Goal: Task Accomplishment & Management: Use online tool/utility

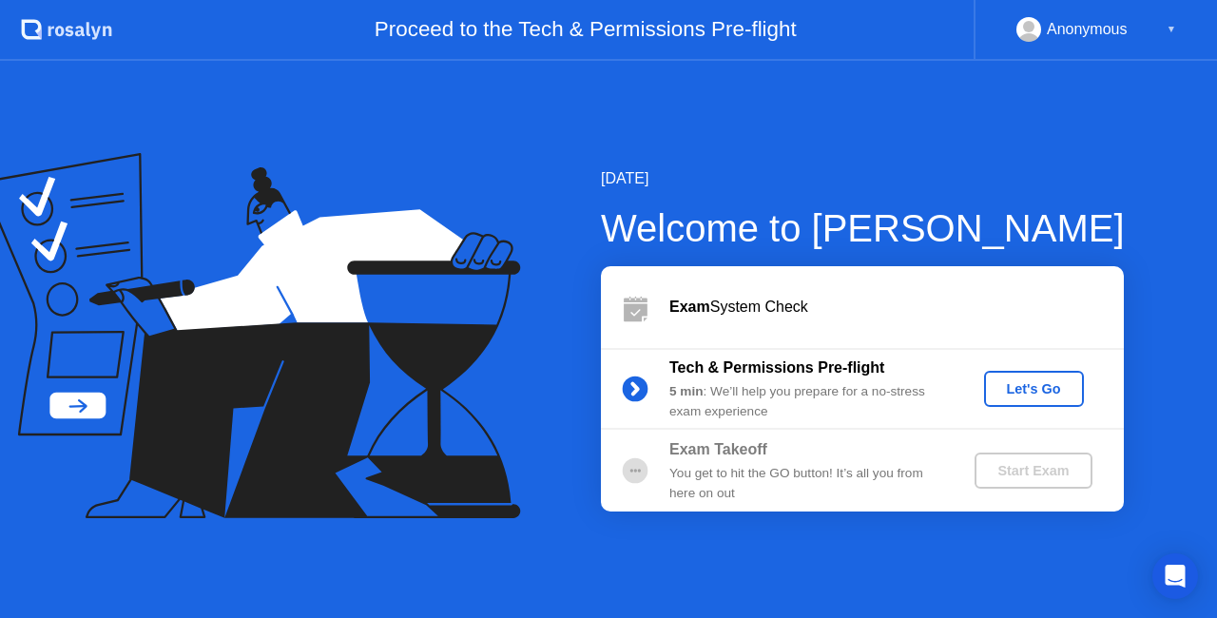
click at [999, 387] on div "Let's Go" at bounding box center [1034, 388] width 85 height 15
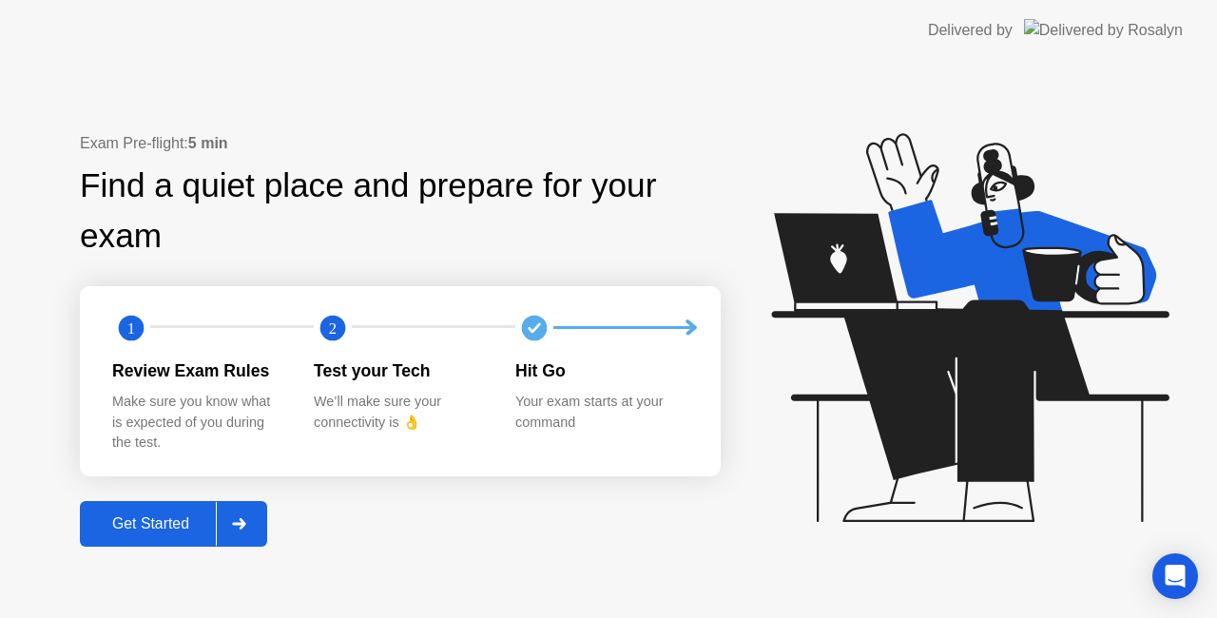
click at [169, 529] on div "Get Started" at bounding box center [151, 523] width 130 height 17
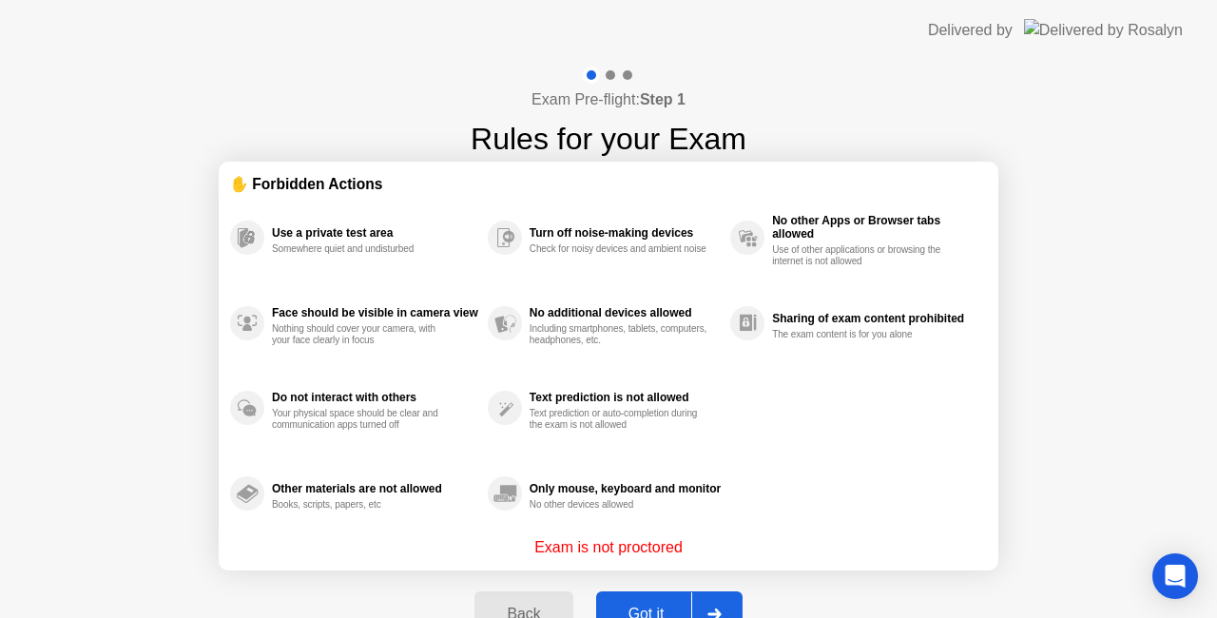
click at [1069, 415] on div "Exam Pre-flight: Step 1 Rules for your Exam ✋ Forbidden Actions Use a private t…" at bounding box center [608, 362] width 1217 height 603
click at [658, 598] on button "Got it" at bounding box center [669, 614] width 146 height 46
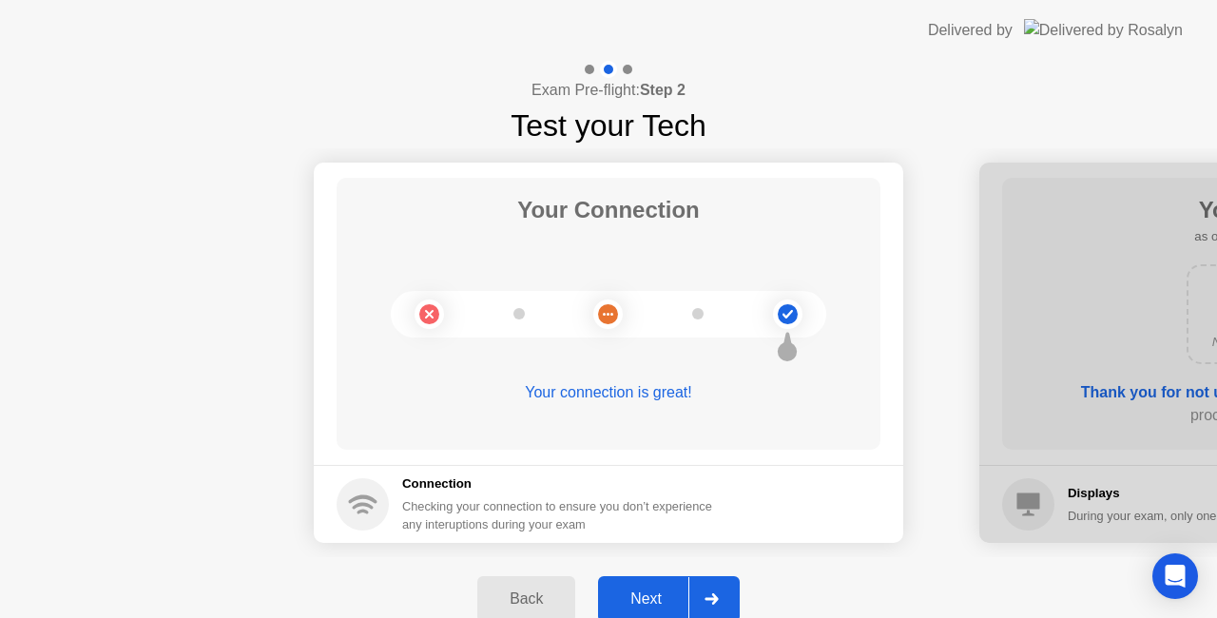
click at [674, 603] on div "Next" at bounding box center [646, 599] width 85 height 17
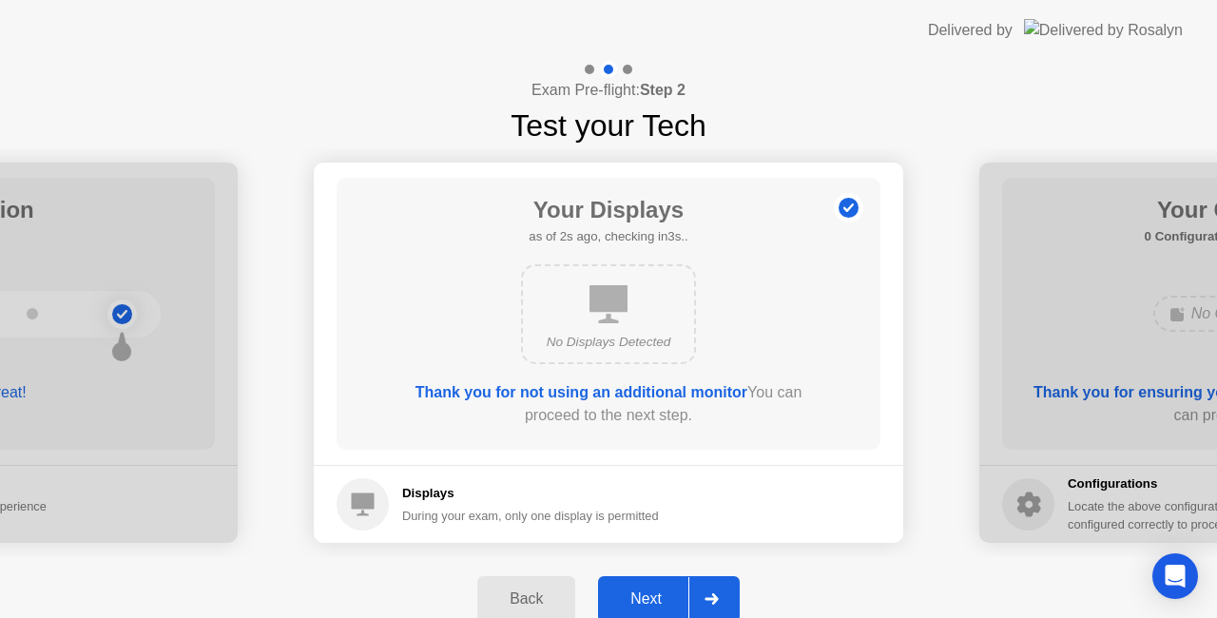
click at [662, 591] on div "Next" at bounding box center [646, 599] width 85 height 17
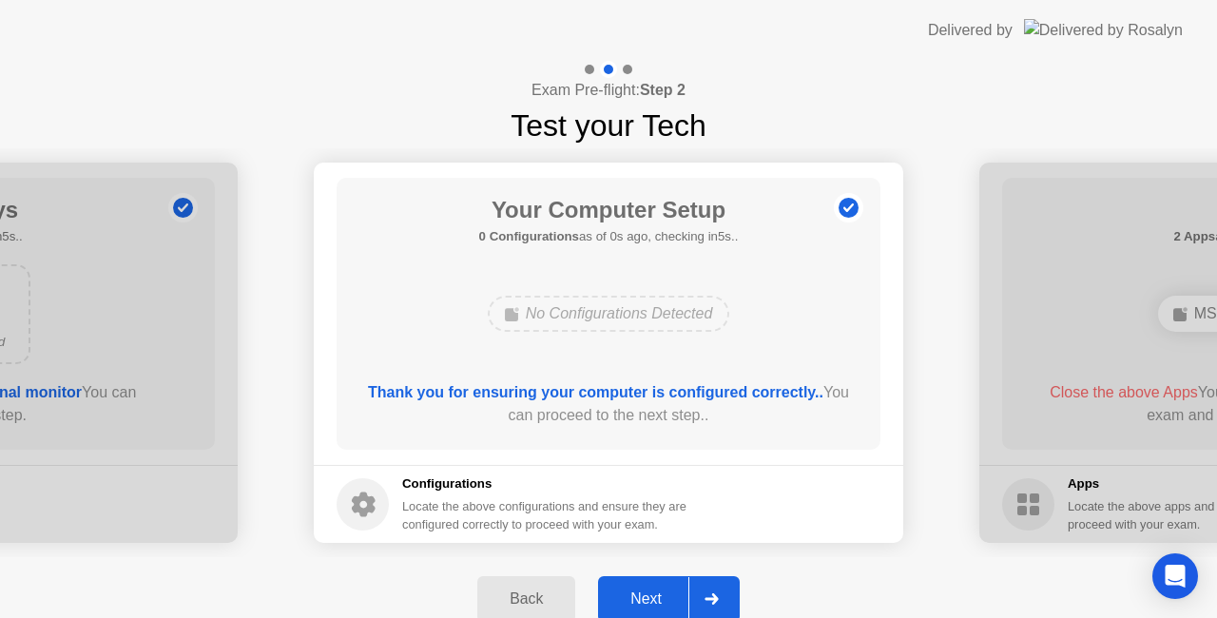
click at [650, 591] on div "Next" at bounding box center [646, 599] width 85 height 17
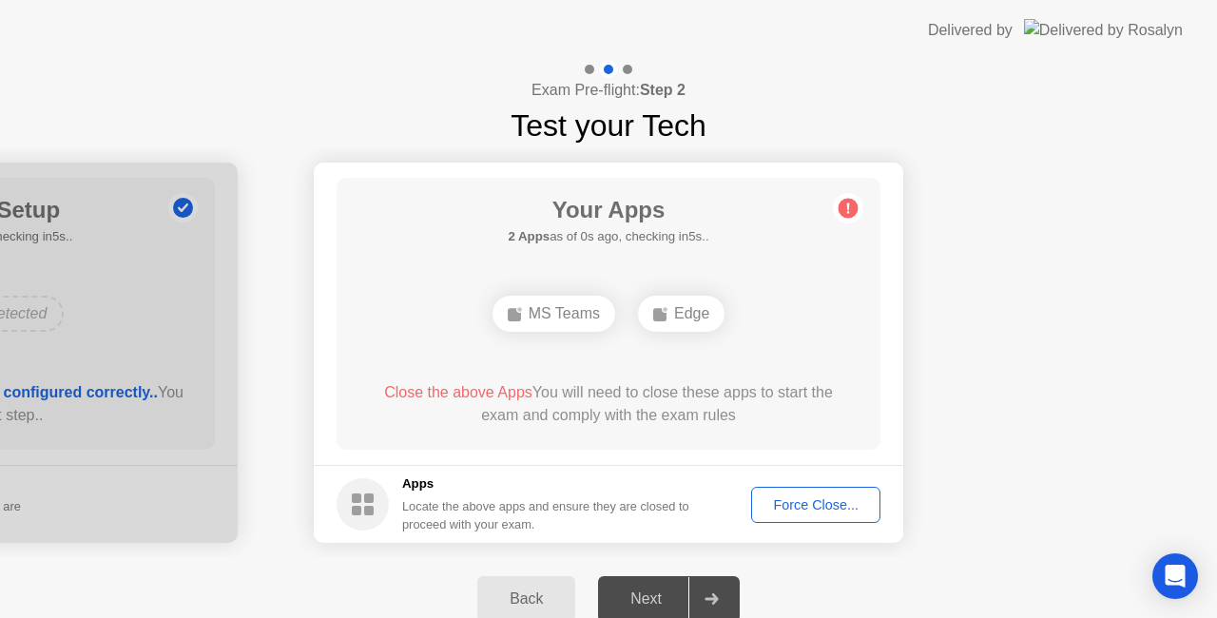
click at [785, 510] on div "Force Close..." at bounding box center [816, 504] width 116 height 15
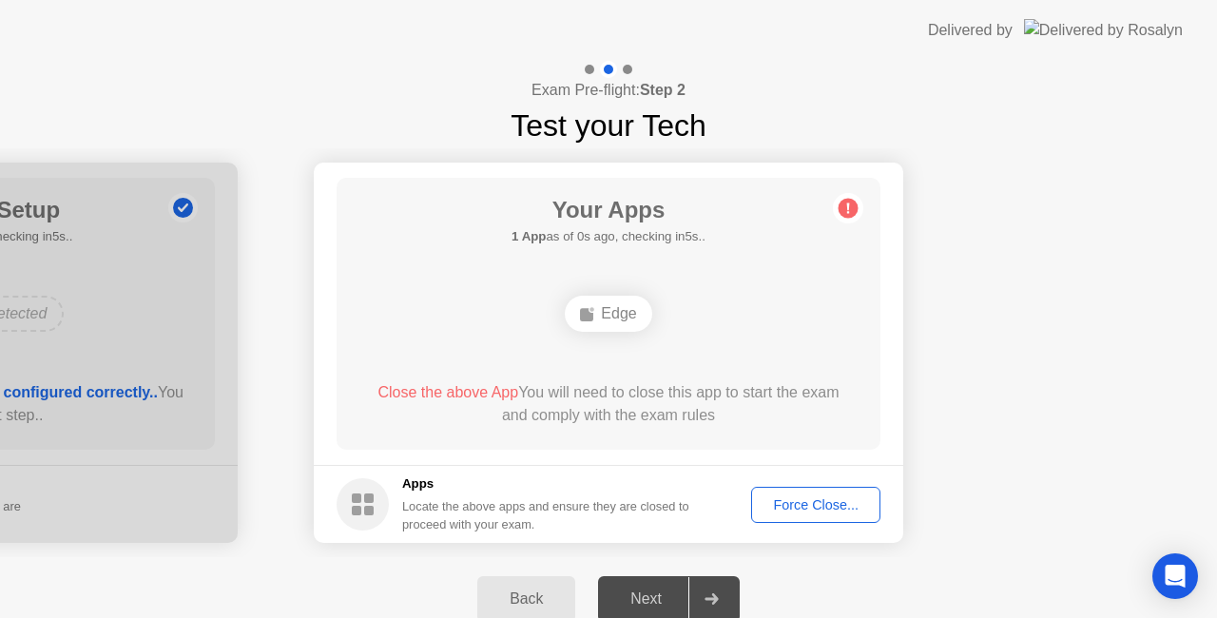
click at [846, 513] on div "Force Close..." at bounding box center [816, 504] width 116 height 15
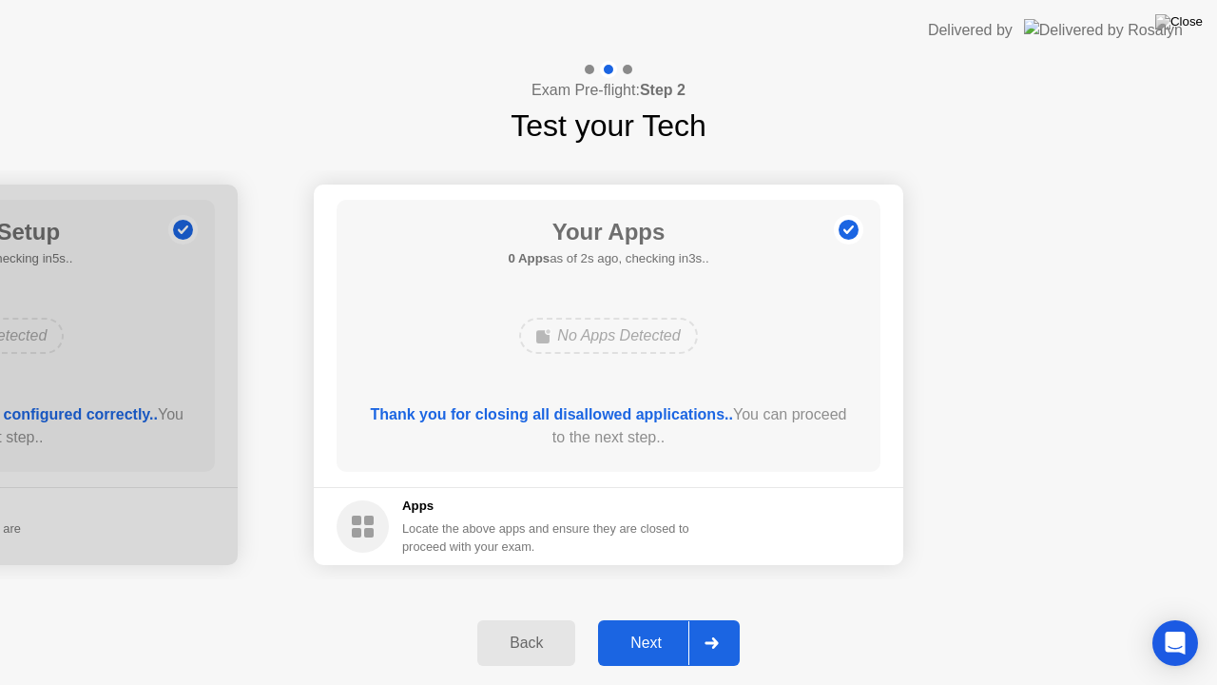
click at [636, 617] on div "Next" at bounding box center [646, 642] width 85 height 17
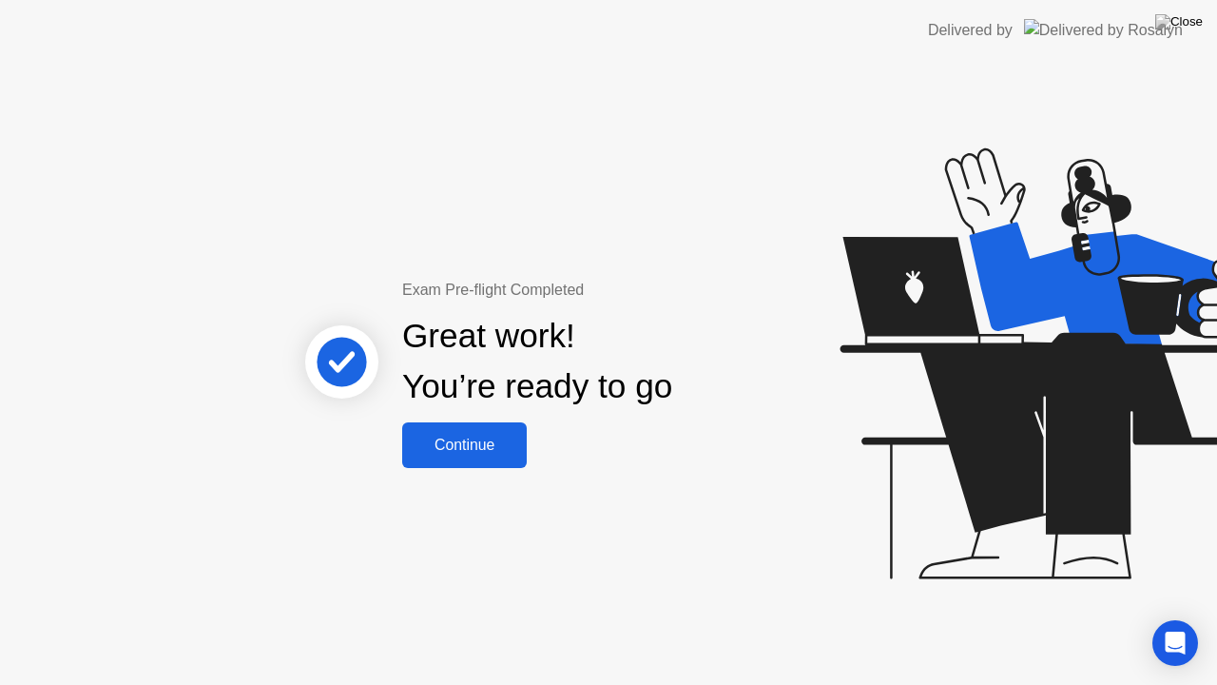
click at [460, 450] on div "Continue" at bounding box center [464, 444] width 113 height 17
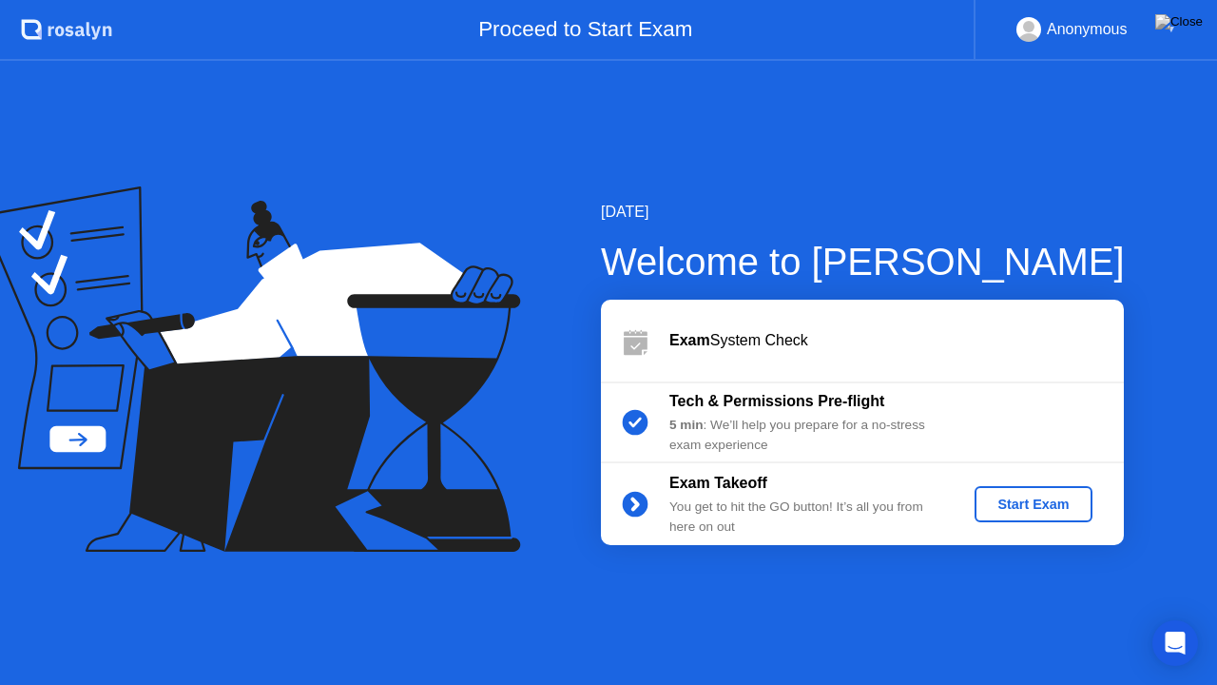
click at [1022, 497] on div "Start Exam" at bounding box center [1033, 503] width 102 height 15
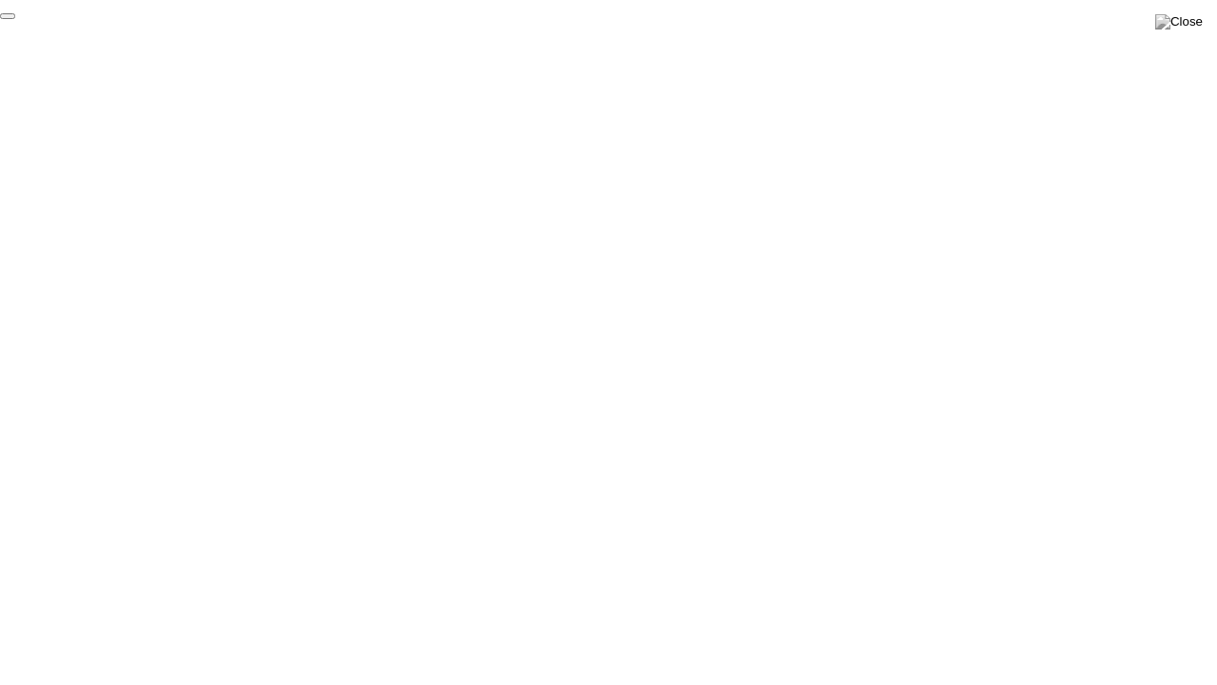
click div "End Proctoring Session"
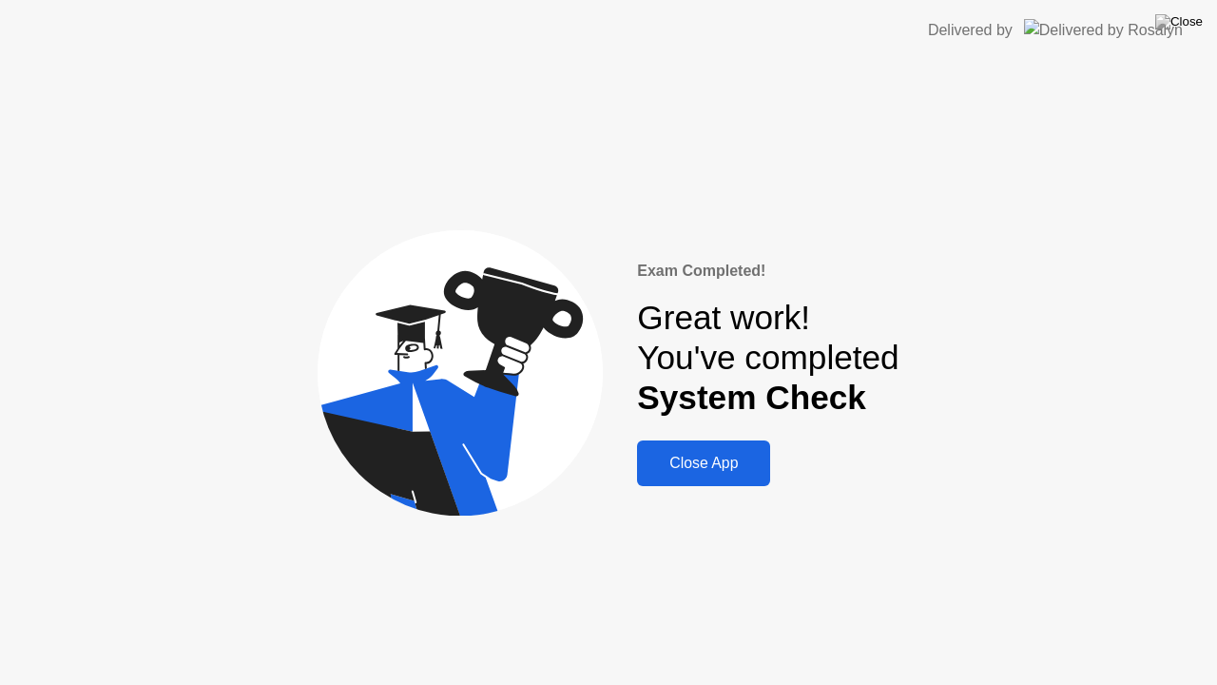
click at [747, 470] on div "Close App" at bounding box center [704, 463] width 122 height 17
